Goal: Task Accomplishment & Management: Use online tool/utility

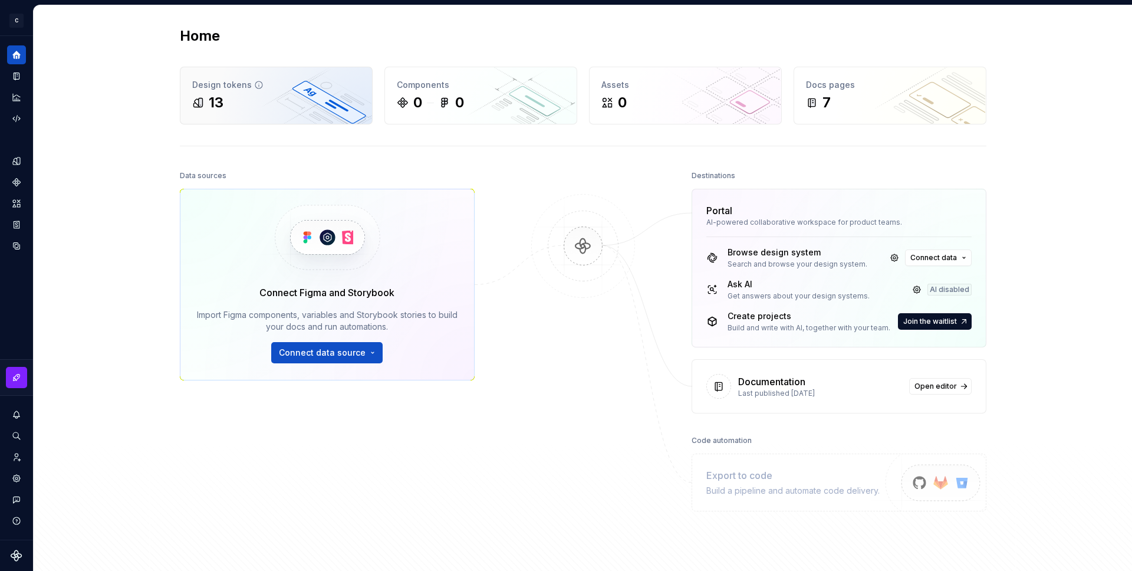
click at [240, 101] on div "13" at bounding box center [276, 102] width 168 height 19
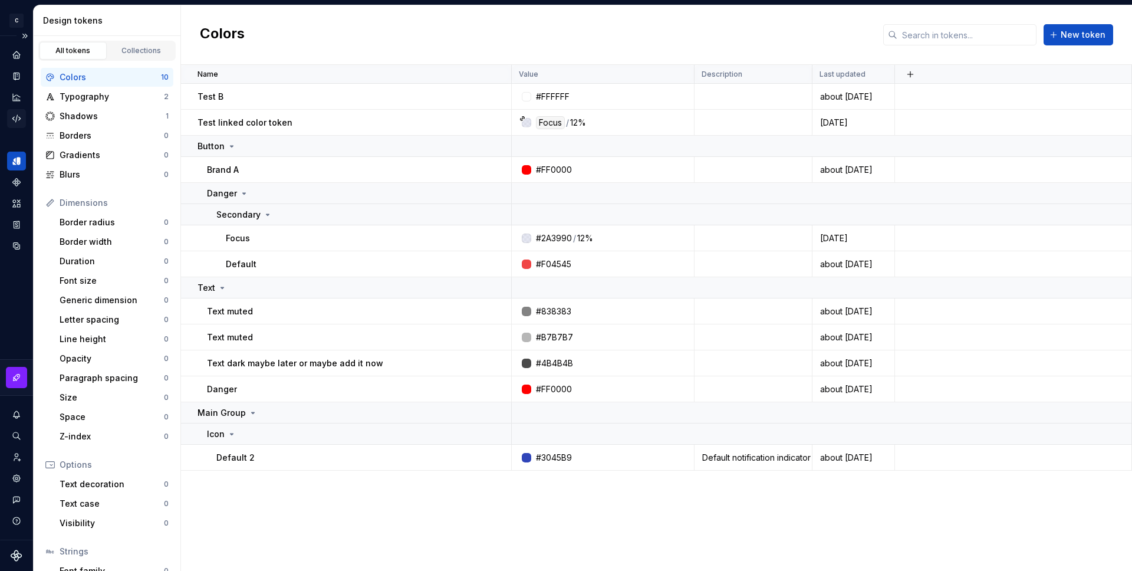
click at [19, 121] on icon "Code automation" at bounding box center [16, 118] width 11 height 11
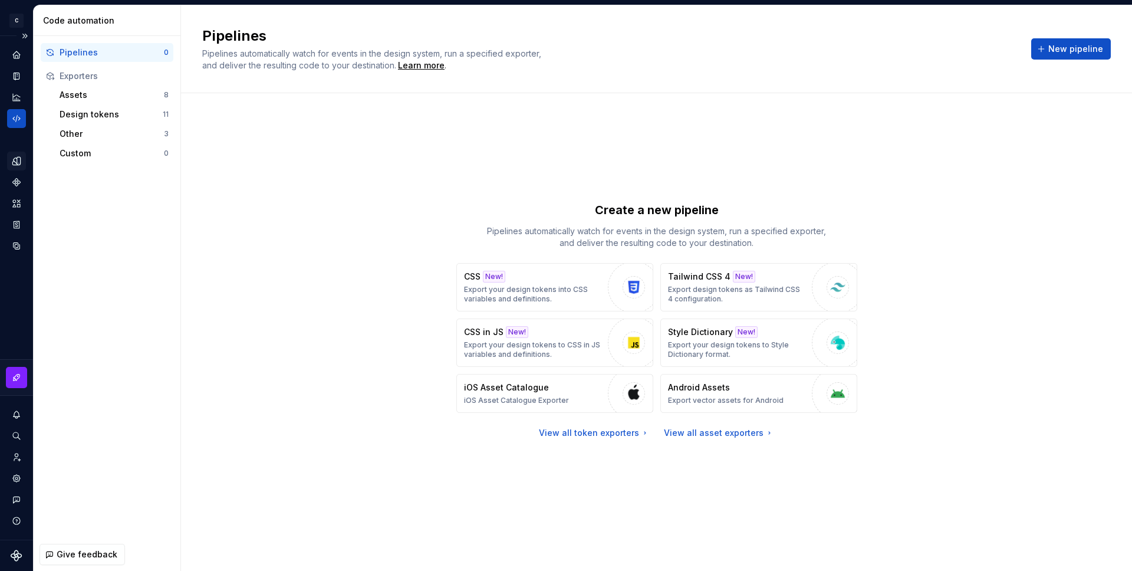
click at [17, 163] on icon "Design tokens" at bounding box center [19, 161] width 4 height 8
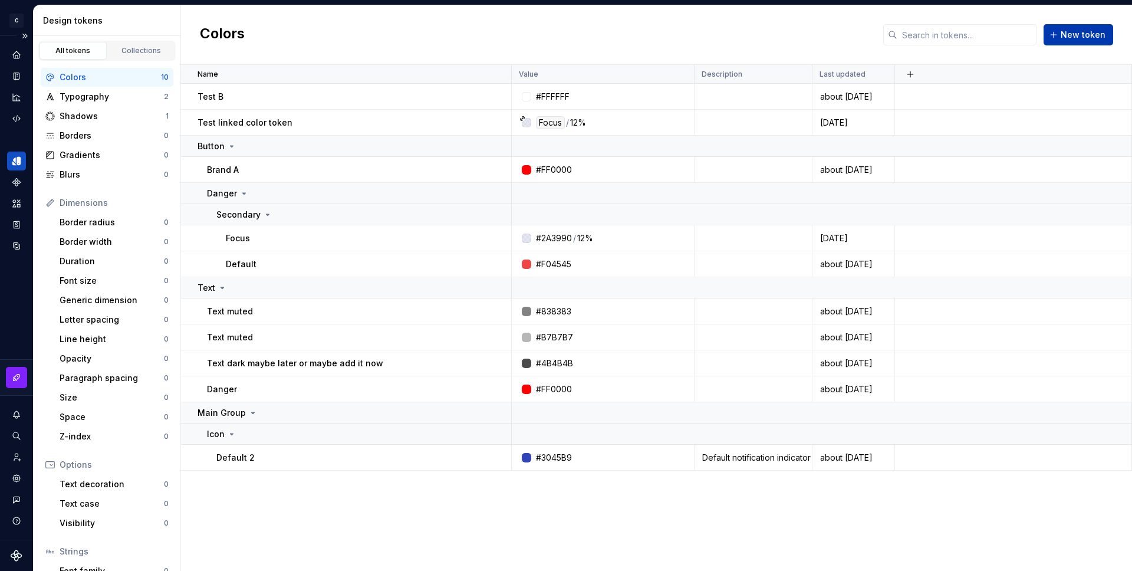
click at [1065, 33] on span "New token" at bounding box center [1083, 35] width 45 height 12
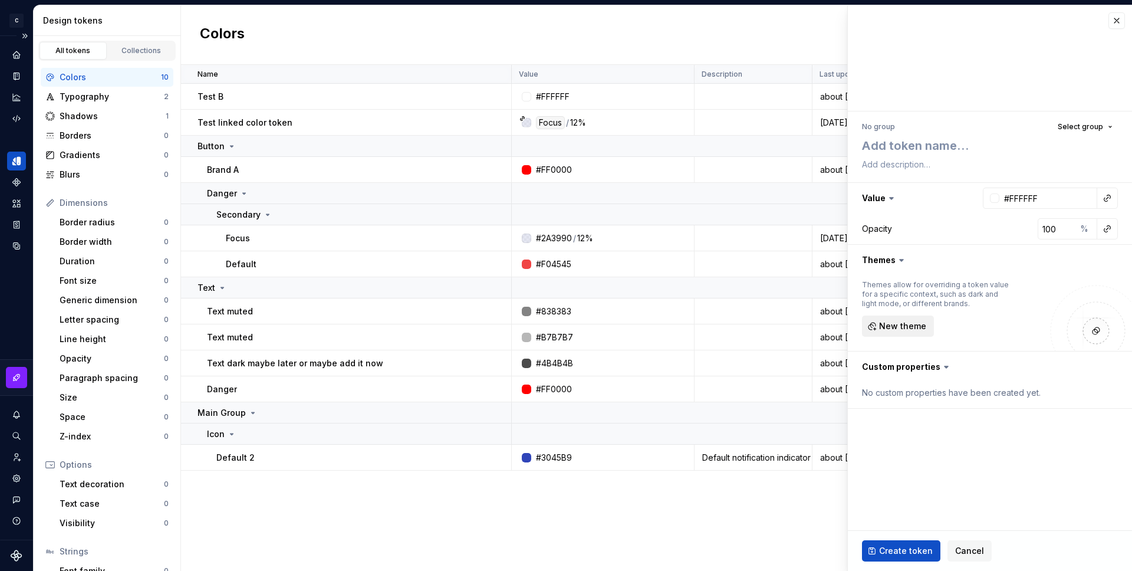
click at [904, 324] on span "New theme" at bounding box center [902, 326] width 47 height 12
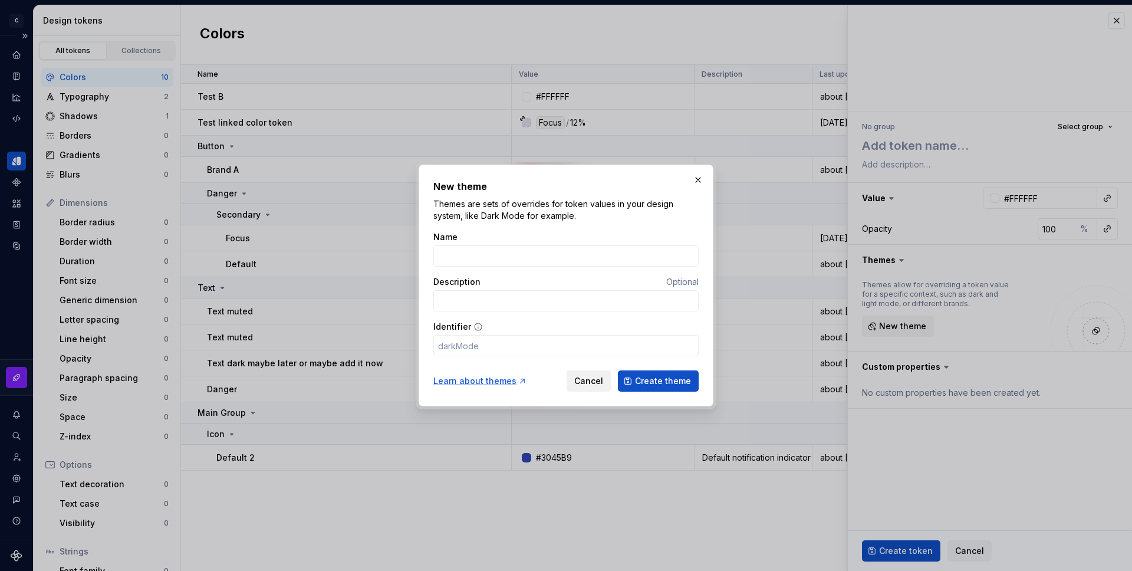
click at [599, 384] on span "Cancel" at bounding box center [588, 381] width 29 height 12
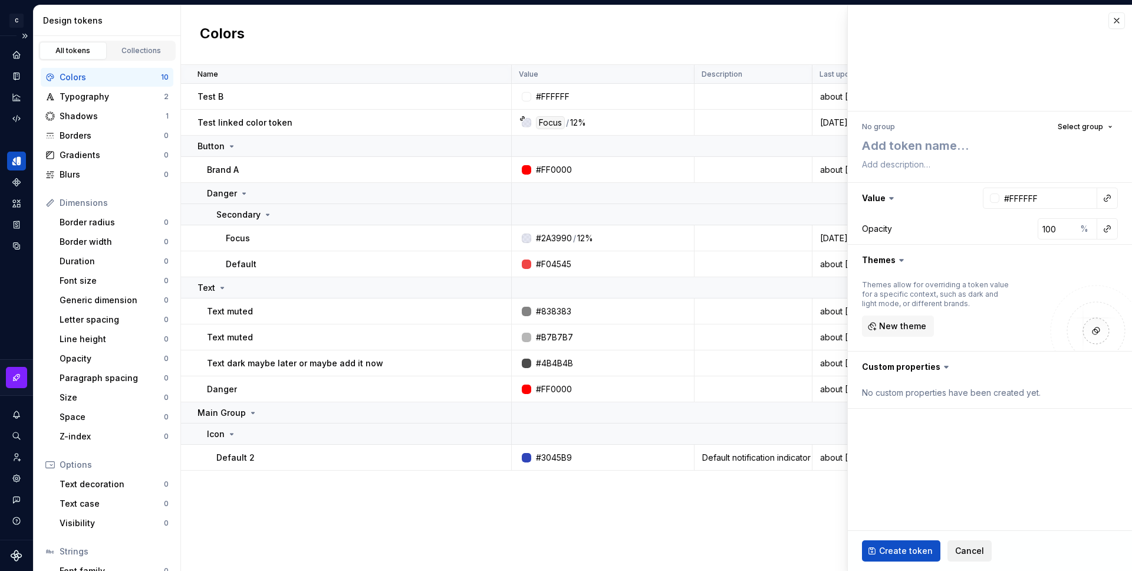
click at [966, 548] on span "Cancel" at bounding box center [969, 551] width 29 height 12
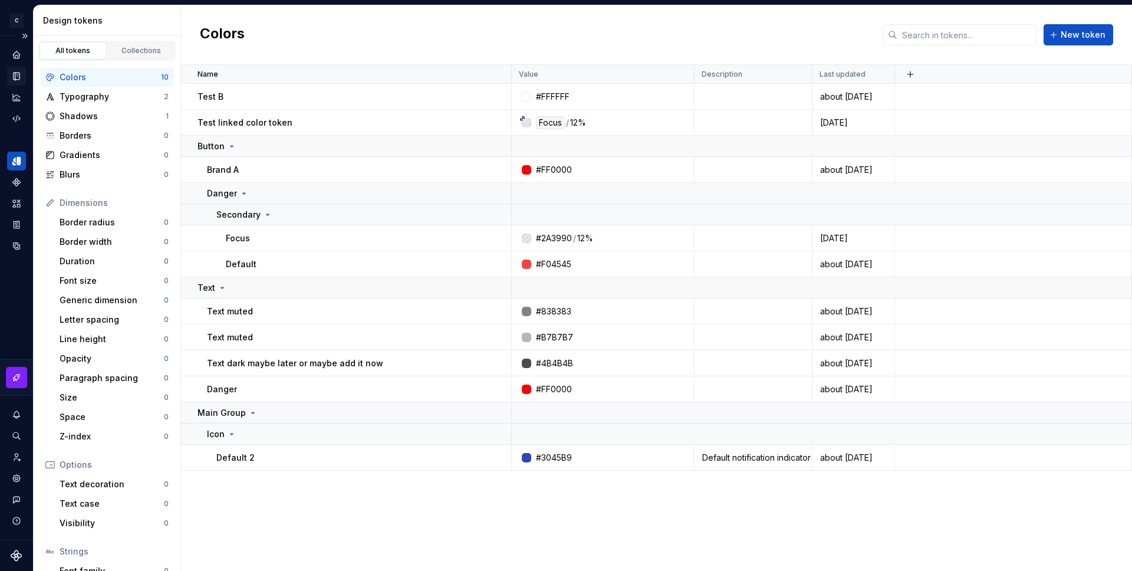
click at [18, 77] on icon "Documentation" at bounding box center [17, 76] width 5 height 6
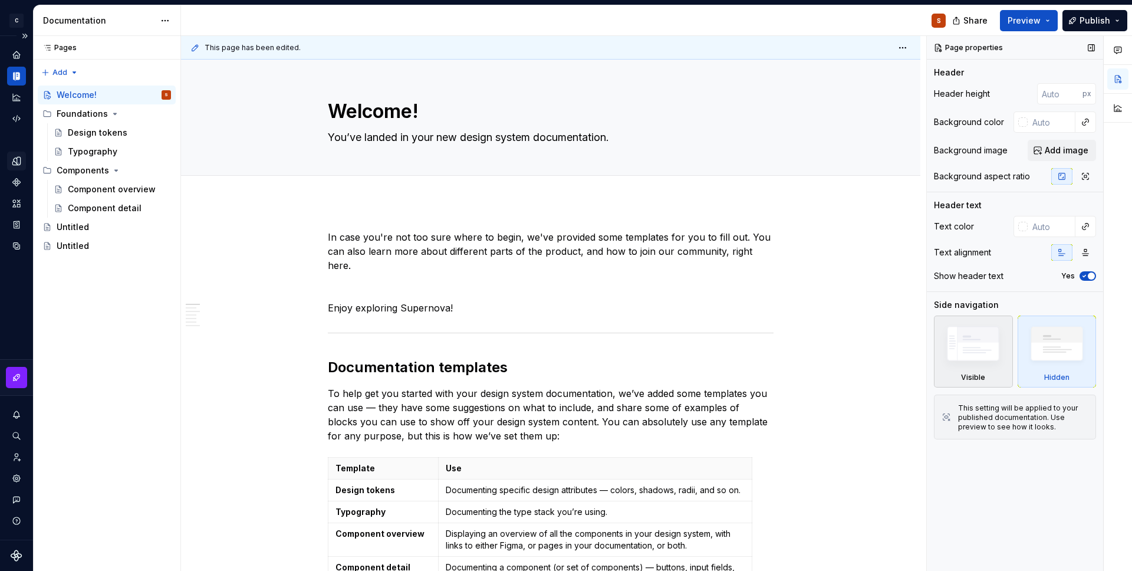
click at [984, 346] on img at bounding box center [973, 346] width 68 height 51
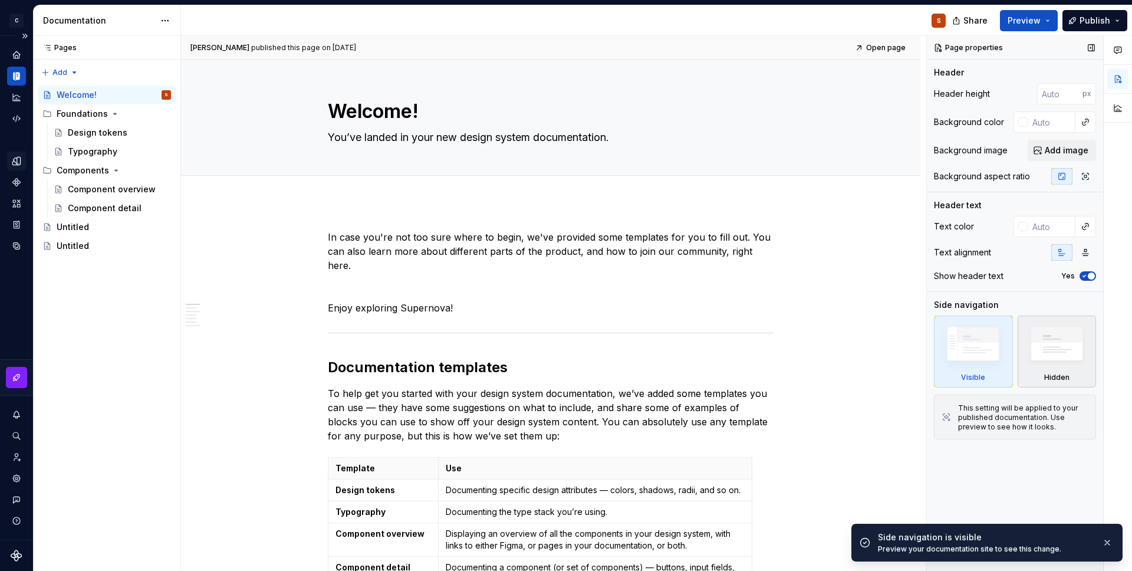
click at [1044, 356] on img at bounding box center [1057, 347] width 68 height 52
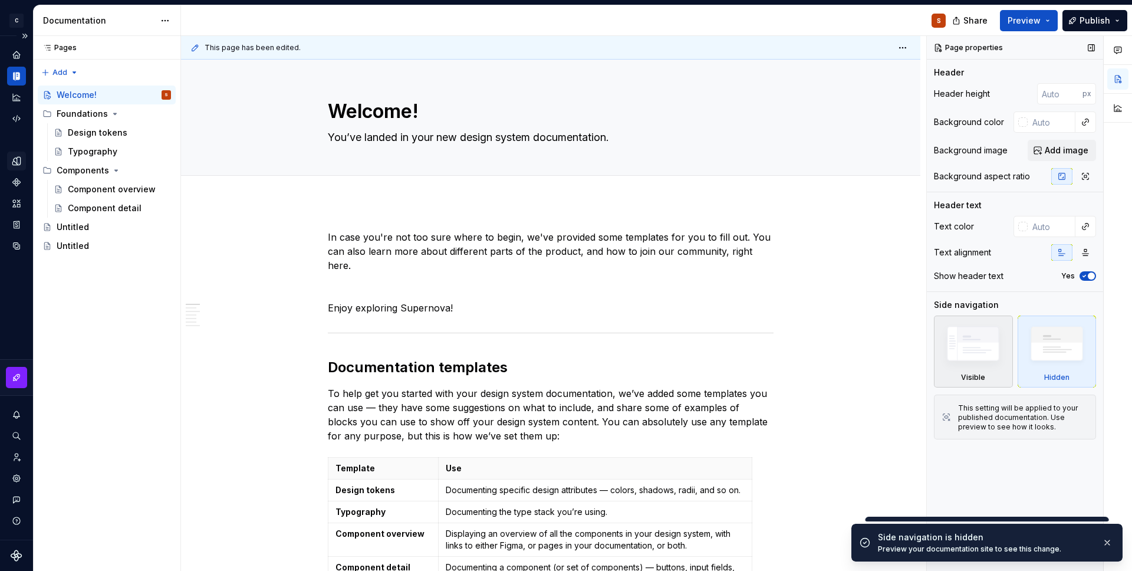
click at [939, 342] on img at bounding box center [973, 346] width 68 height 51
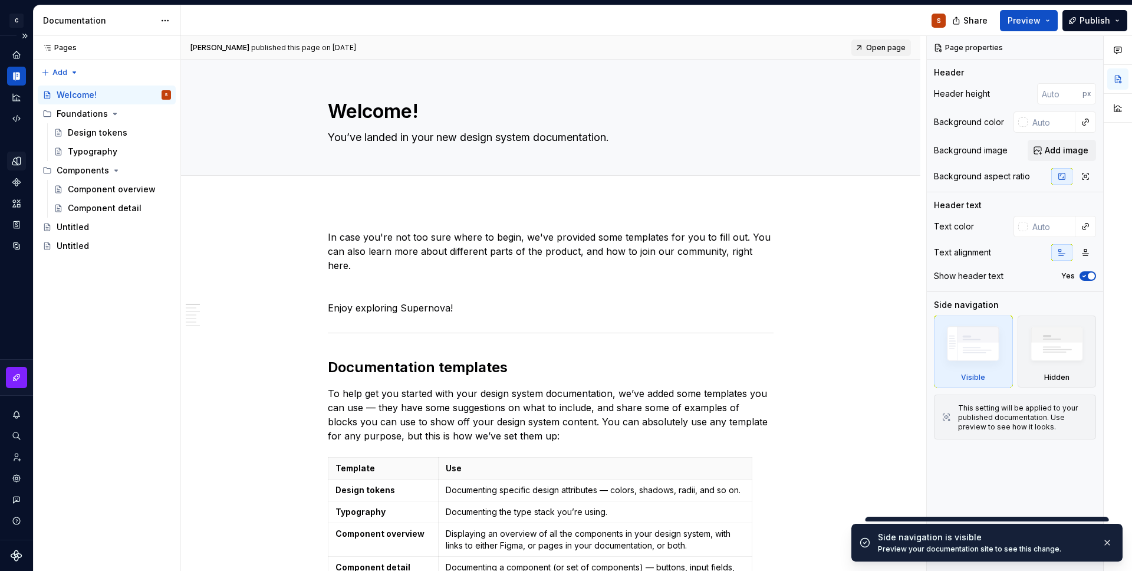
click at [903, 51] on span "Open page" at bounding box center [886, 47] width 40 height 9
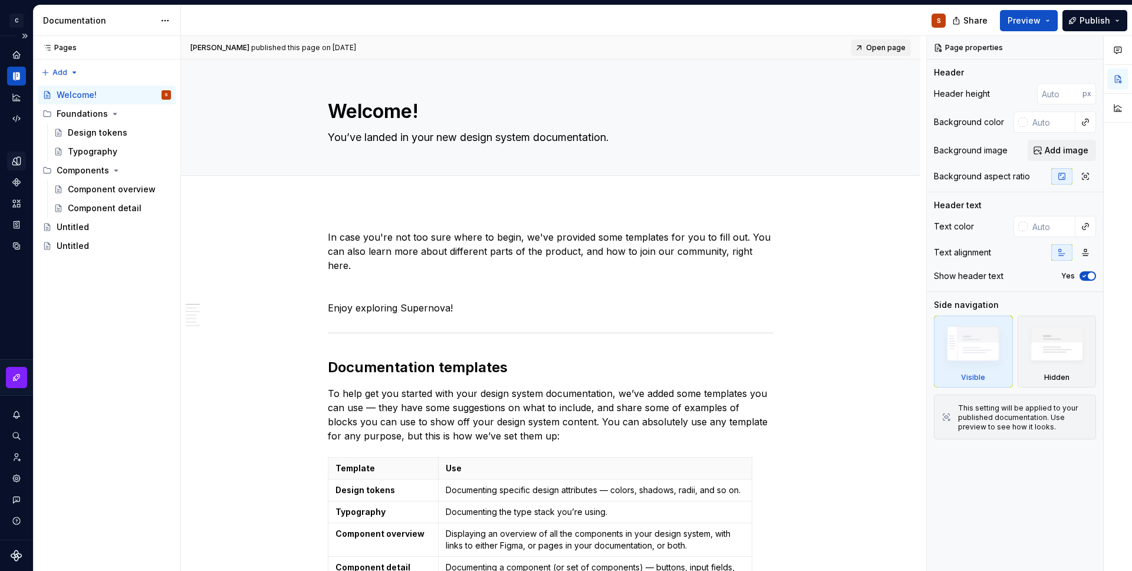
type textarea "*"
